Goal: Information Seeking & Learning: Learn about a topic

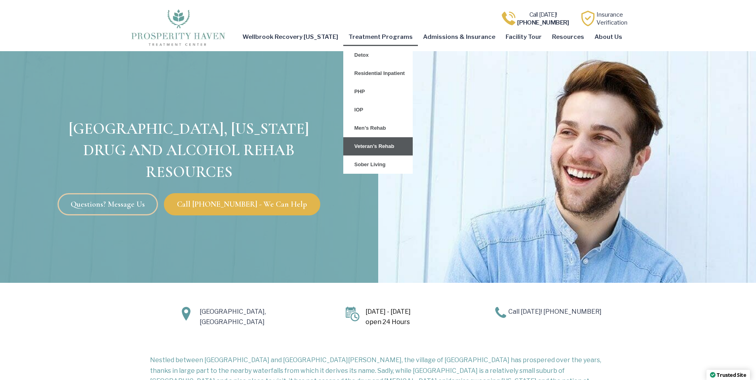
click at [380, 146] on link "Veteran’s Rehab" at bounding box center [377, 146] width 69 height 18
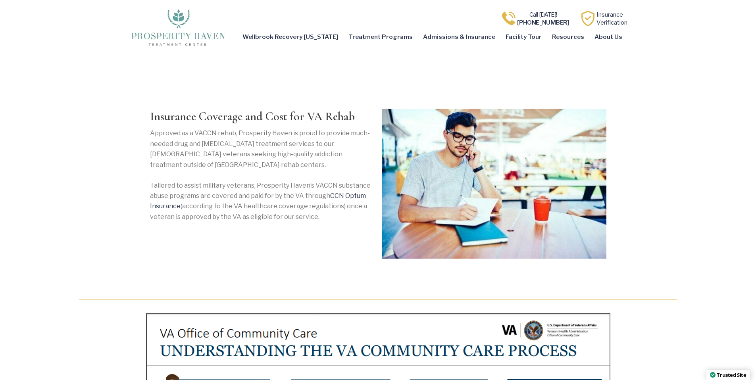
scroll to position [2844, 0]
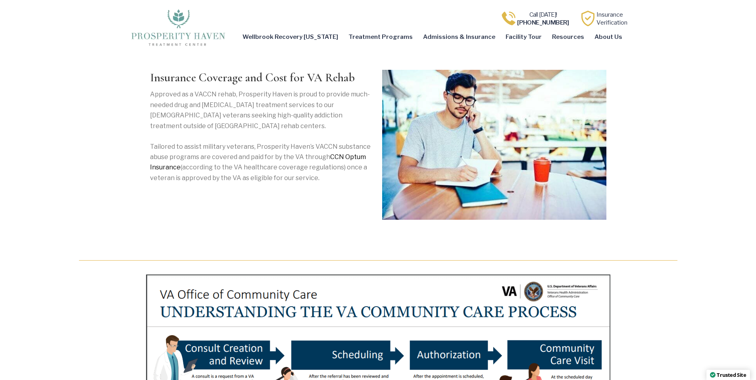
click at [343, 153] on link "CCN Optum Insurance" at bounding box center [258, 162] width 216 height 18
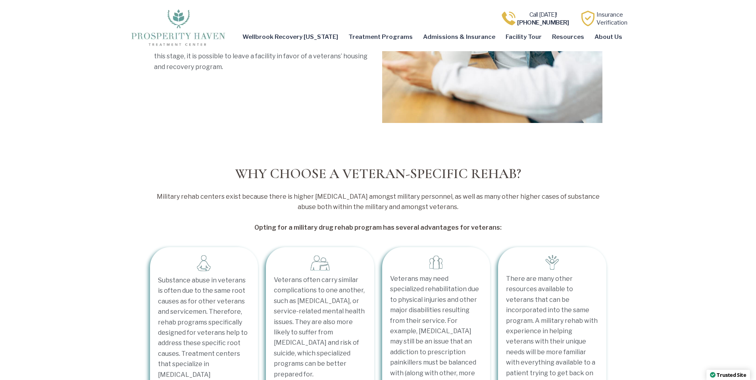
scroll to position [1576, 0]
